Goal: Task Accomplishment & Management: Use online tool/utility

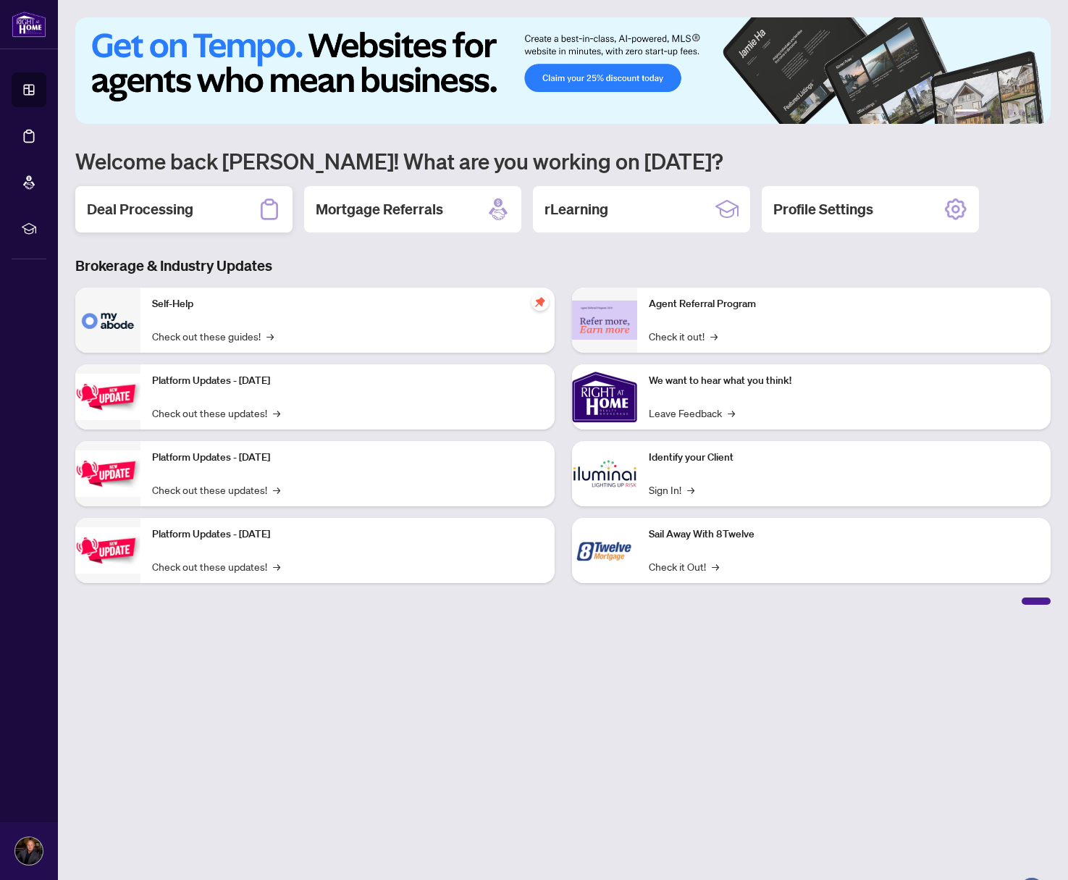
click at [148, 222] on div "Deal Processing" at bounding box center [183, 209] width 217 height 46
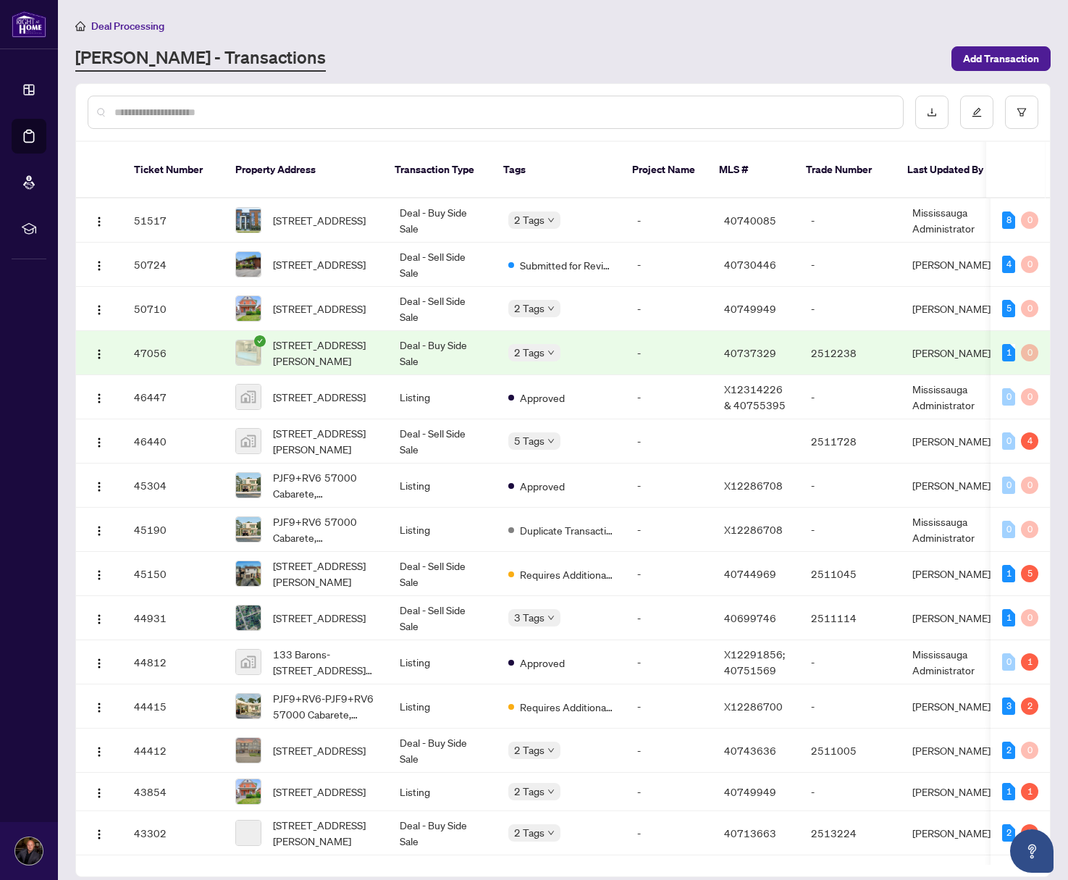
click at [211, 102] on div at bounding box center [496, 112] width 816 height 33
click at [185, 112] on input "text" at bounding box center [502, 112] width 777 height 16
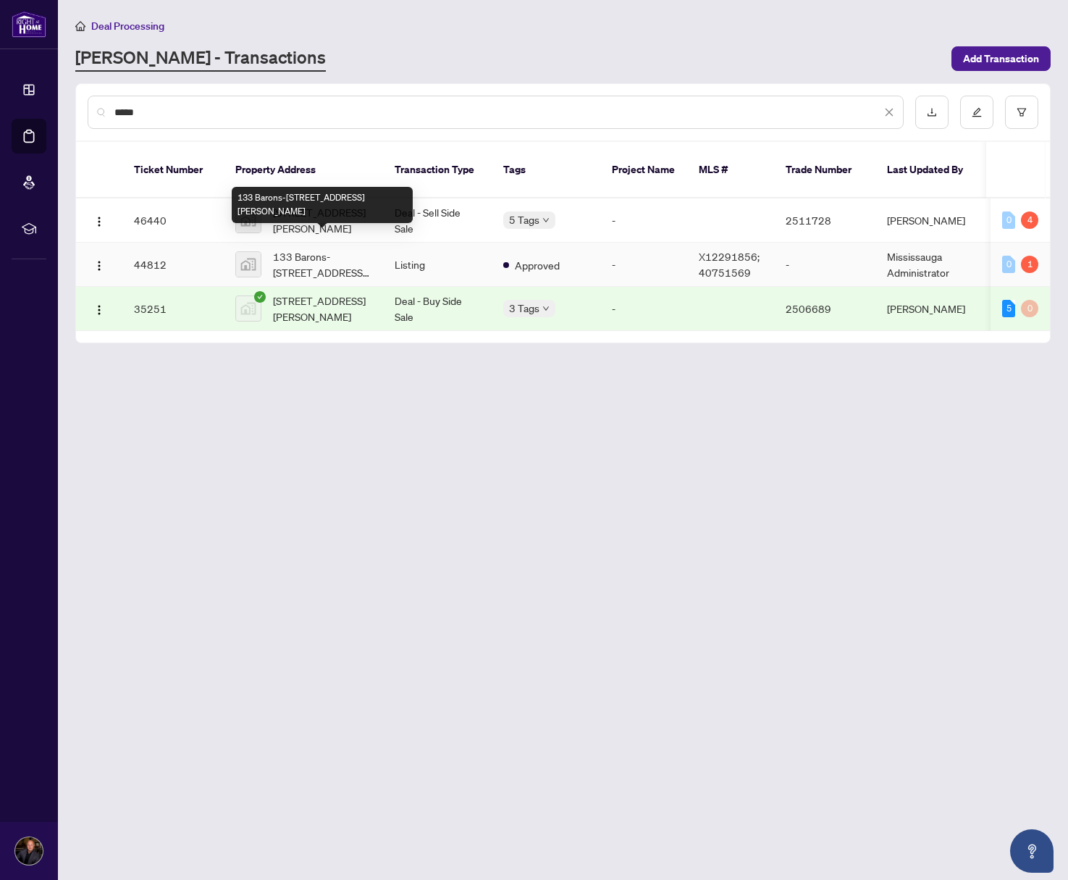
type input "*****"
click at [313, 248] on span "133 Barons-[STREET_ADDRESS][PERSON_NAME]" at bounding box center [322, 264] width 98 height 32
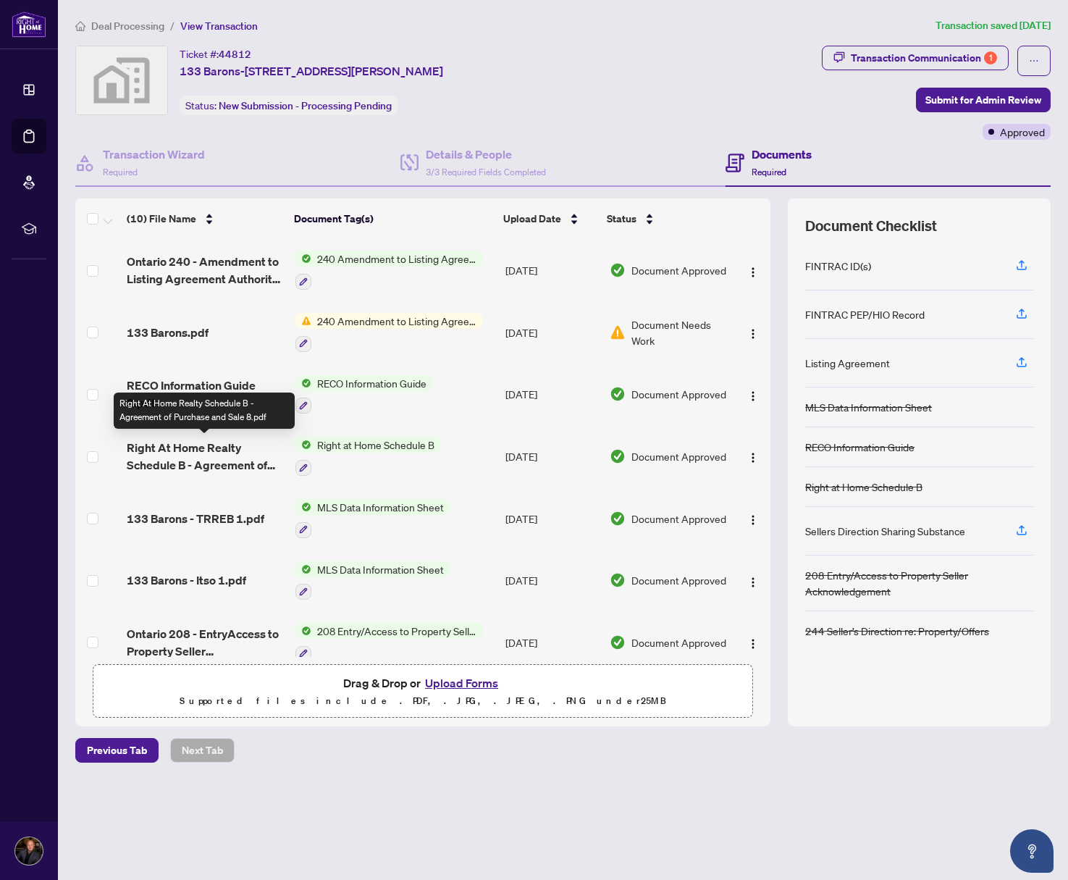
click at [212, 443] on span "Right At Home Realty Schedule B - Agreement of Purchase and Sale 8.pdf" at bounding box center [205, 456] width 156 height 35
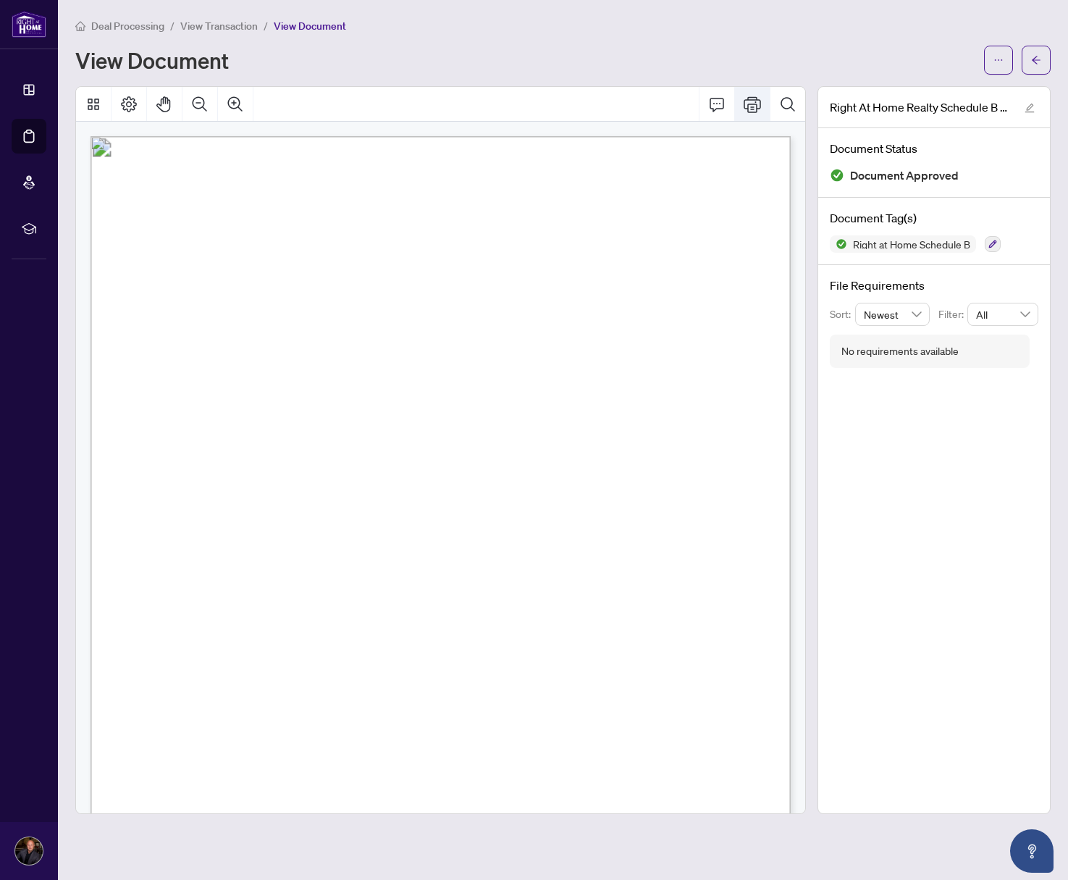
click at [744, 98] on icon "Print" at bounding box center [752, 104] width 17 height 17
